Goal: Information Seeking & Learning: Learn about a topic

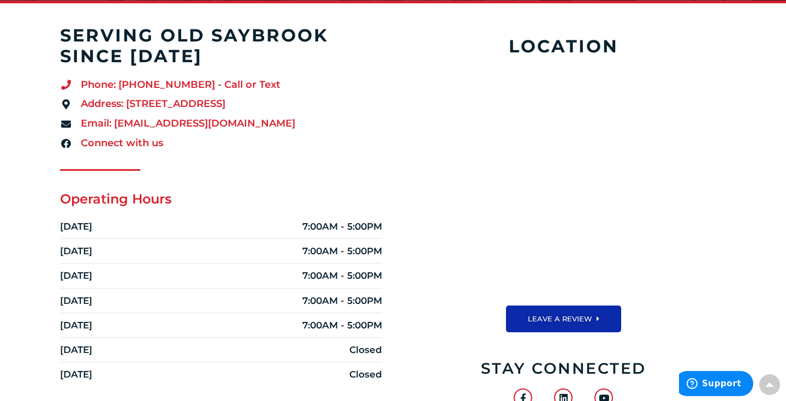
scroll to position [282, 0]
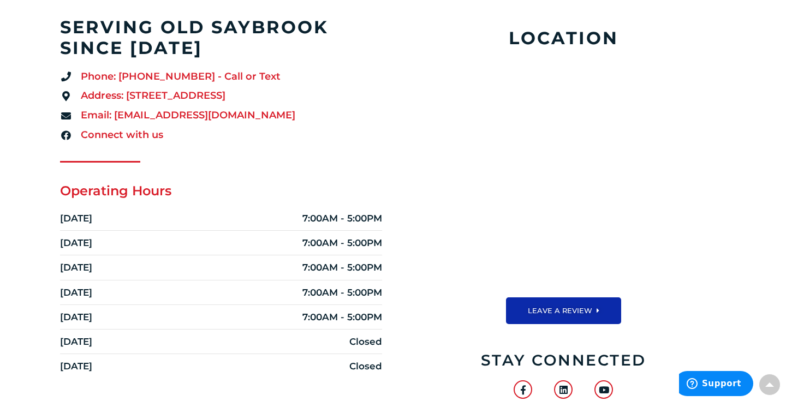
click at [50, 183] on section "serving old saybrook since 1998 Phone: (860) 388-3001 - Call or Text Address: 1…" at bounding box center [393, 224] width 786 height 415
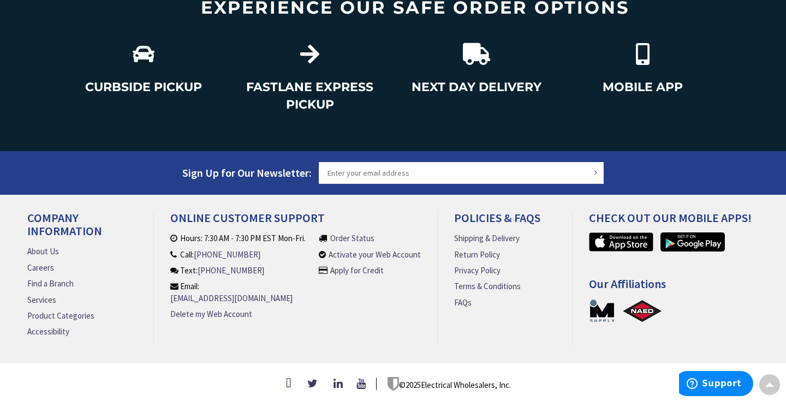
scroll to position [1378, 0]
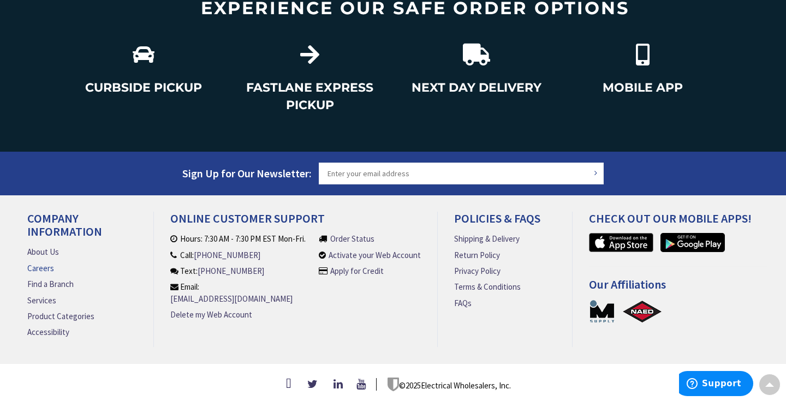
click at [33, 264] on link "Careers" at bounding box center [40, 267] width 27 height 11
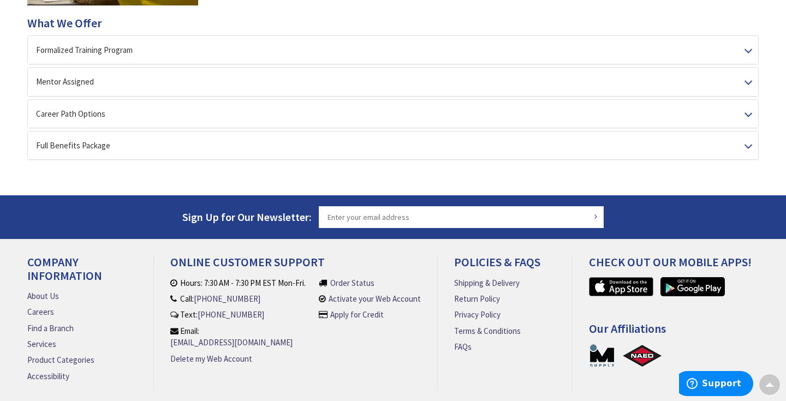
scroll to position [210, 0]
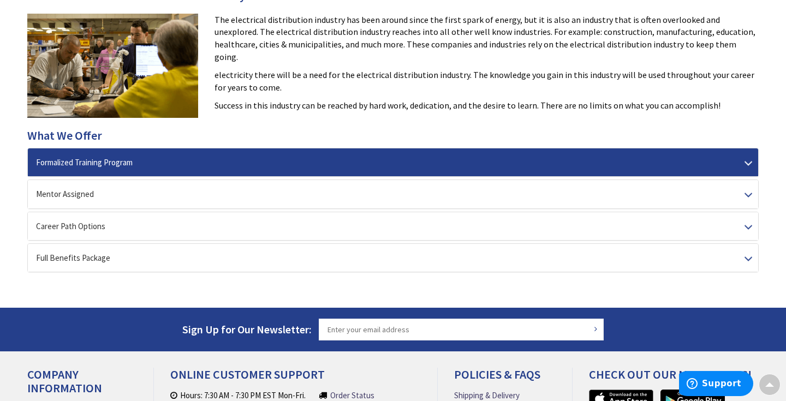
click at [84, 166] on div "Formalized Training Program" at bounding box center [393, 162] width 730 height 28
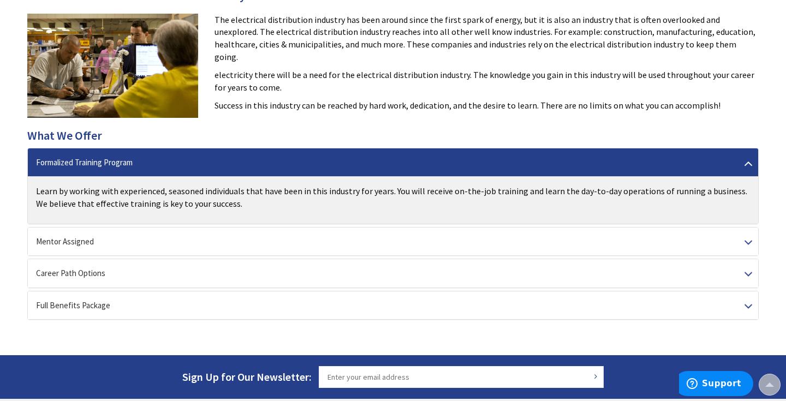
click at [134, 166] on div "Formalized Training Program" at bounding box center [393, 162] width 730 height 28
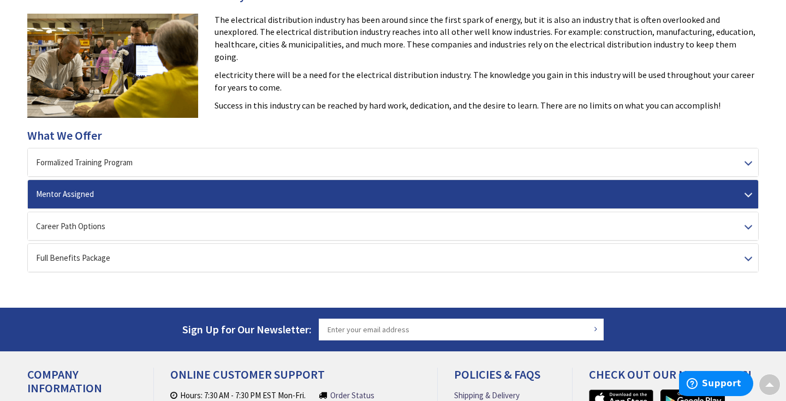
click at [132, 195] on div "Mentor Assigned" at bounding box center [393, 194] width 730 height 28
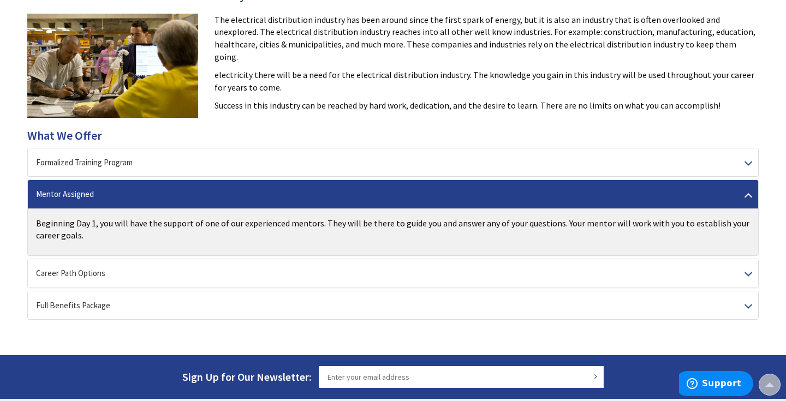
click at [132, 195] on div "Mentor Assigned" at bounding box center [393, 194] width 730 height 28
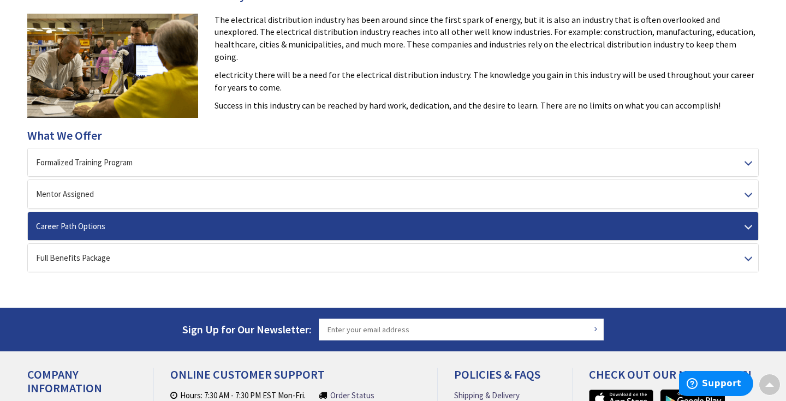
click at [127, 218] on div "Career Path Options" at bounding box center [393, 226] width 730 height 28
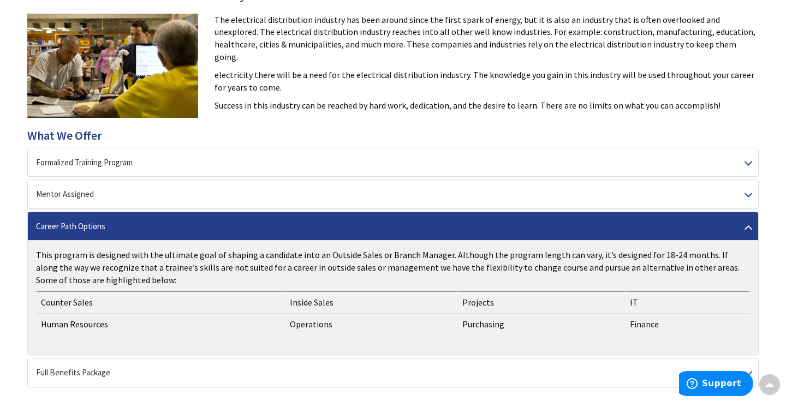
click at [112, 295] on td "Counter Sales" at bounding box center [161, 303] width 249 height 22
click at [198, 229] on div "Career Path Options" at bounding box center [393, 226] width 730 height 28
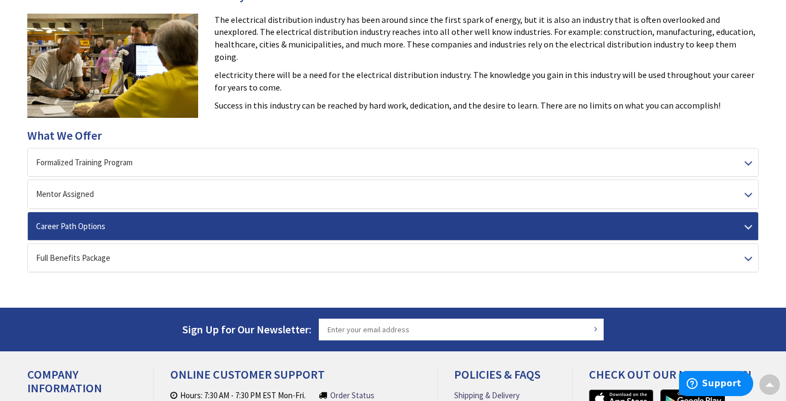
click at [198, 229] on div "Career Path Options" at bounding box center [393, 226] width 730 height 28
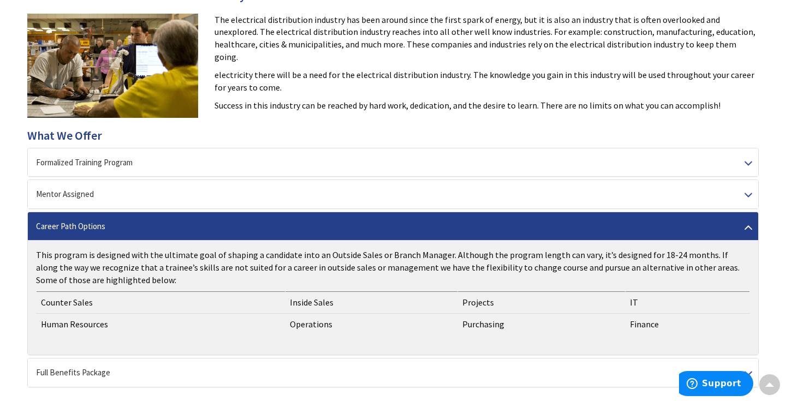
click at [198, 229] on div "Career Path Options" at bounding box center [393, 226] width 730 height 28
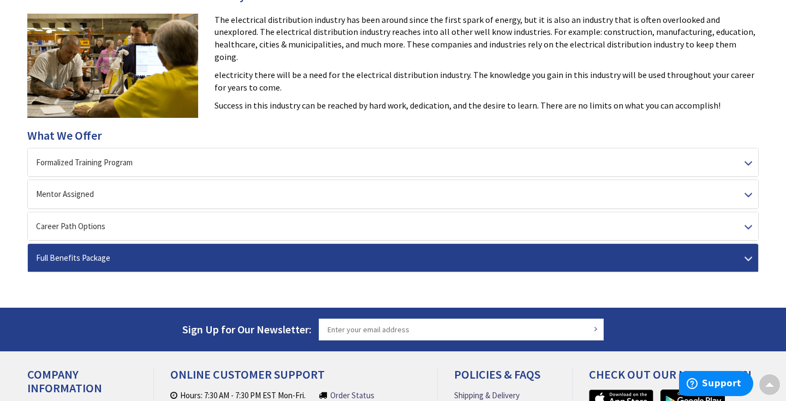
click at [188, 259] on div "Full Benefits Package" at bounding box center [393, 258] width 730 height 28
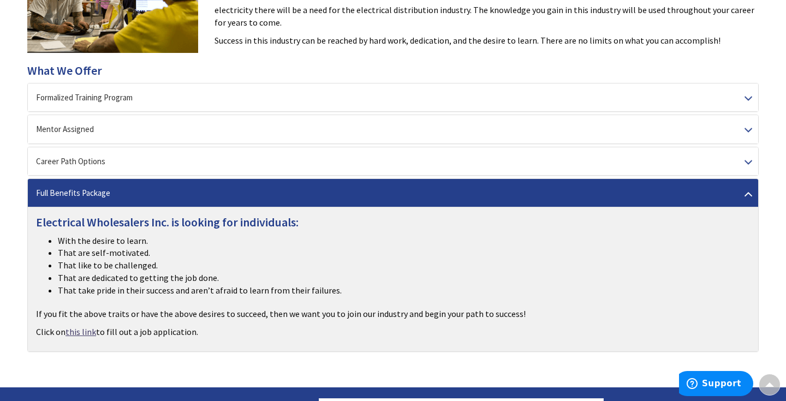
scroll to position [276, 0]
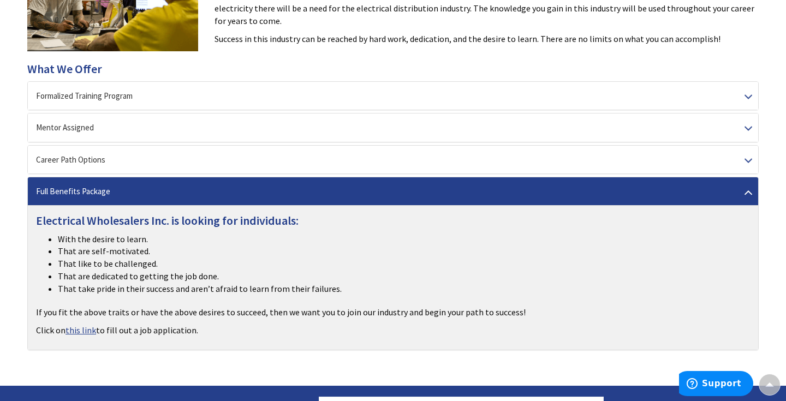
click at [77, 326] on link "this link" at bounding box center [80, 330] width 31 height 13
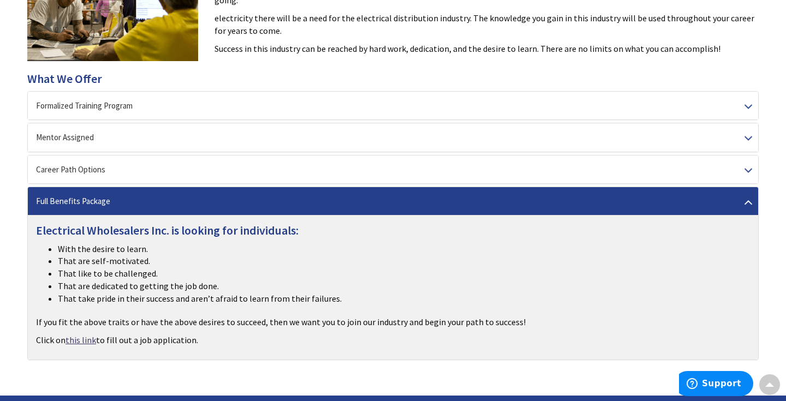
scroll to position [271, 0]
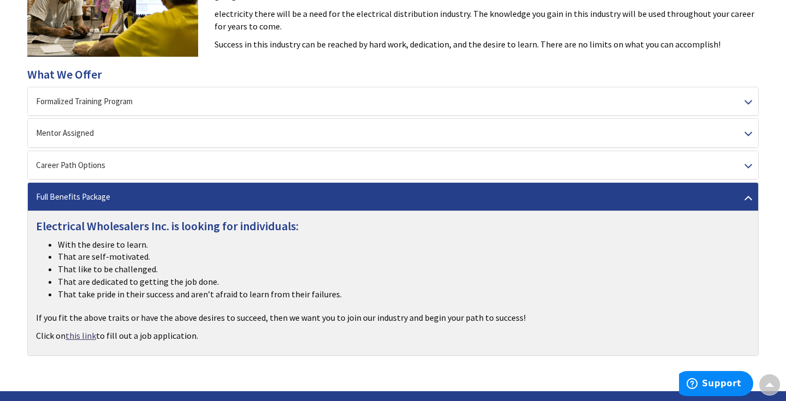
click at [81, 300] on div "Electrical Wholesalers Inc. is looking for individuals: With the desire to lear…" at bounding box center [393, 283] width 730 height 145
click at [81, 299] on div "Electrical Wholesalers Inc. is looking for individuals: With the desire to lear…" at bounding box center [393, 283] width 730 height 145
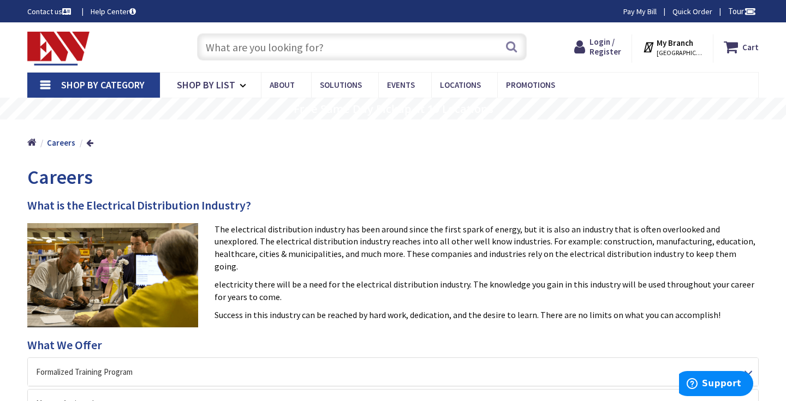
scroll to position [0, 0]
